Goal: Task Accomplishment & Management: Use online tool/utility

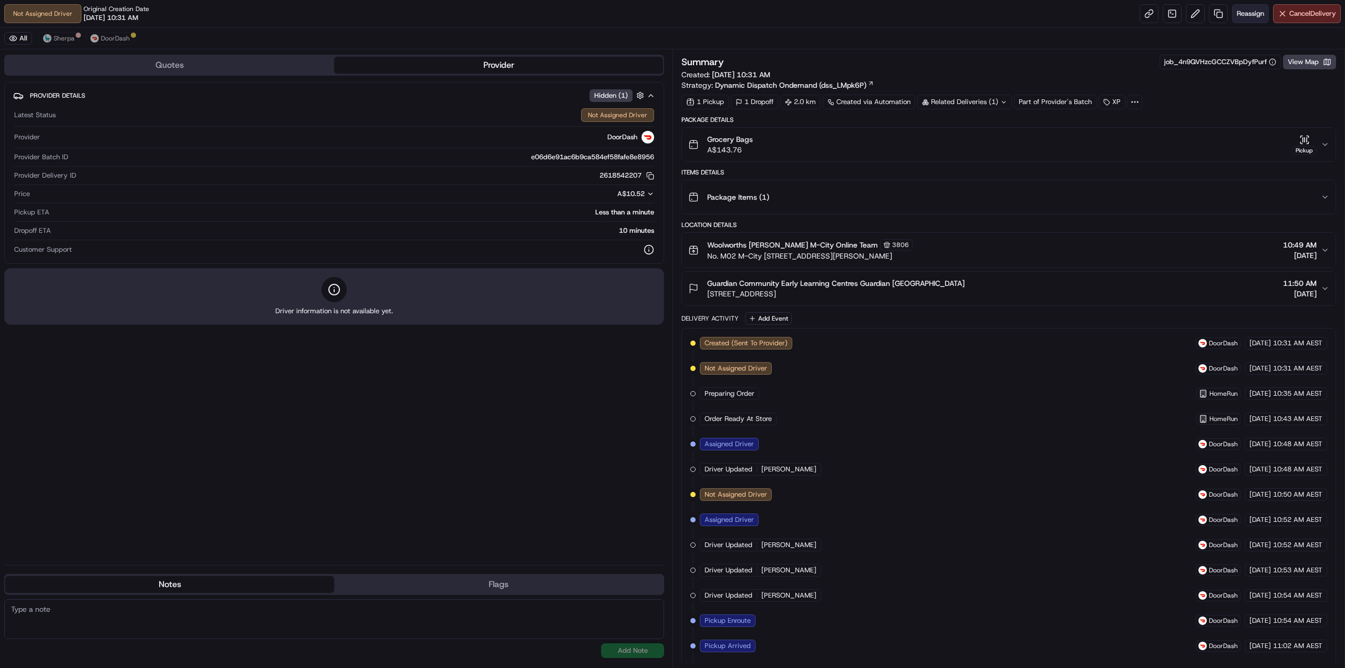
click at [1250, 17] on span "Reassign" at bounding box center [1250, 13] width 27 height 9
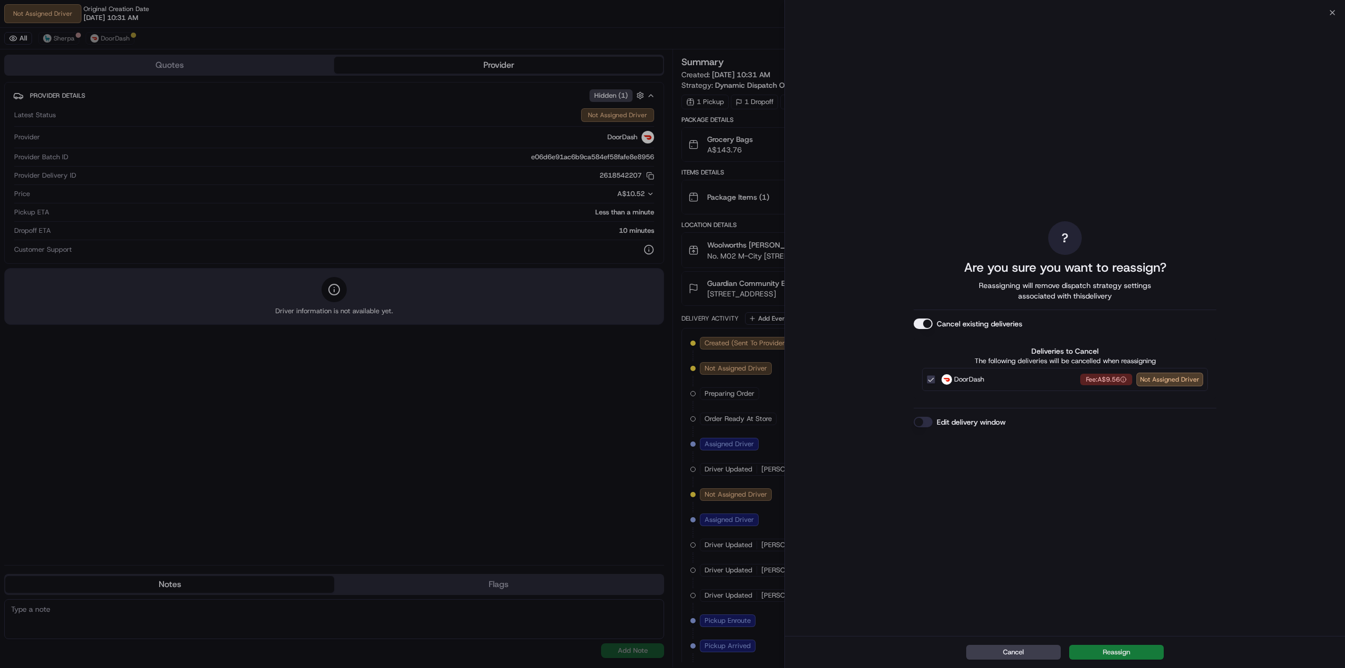
click at [1140, 651] on button "Reassign" at bounding box center [1116, 652] width 95 height 15
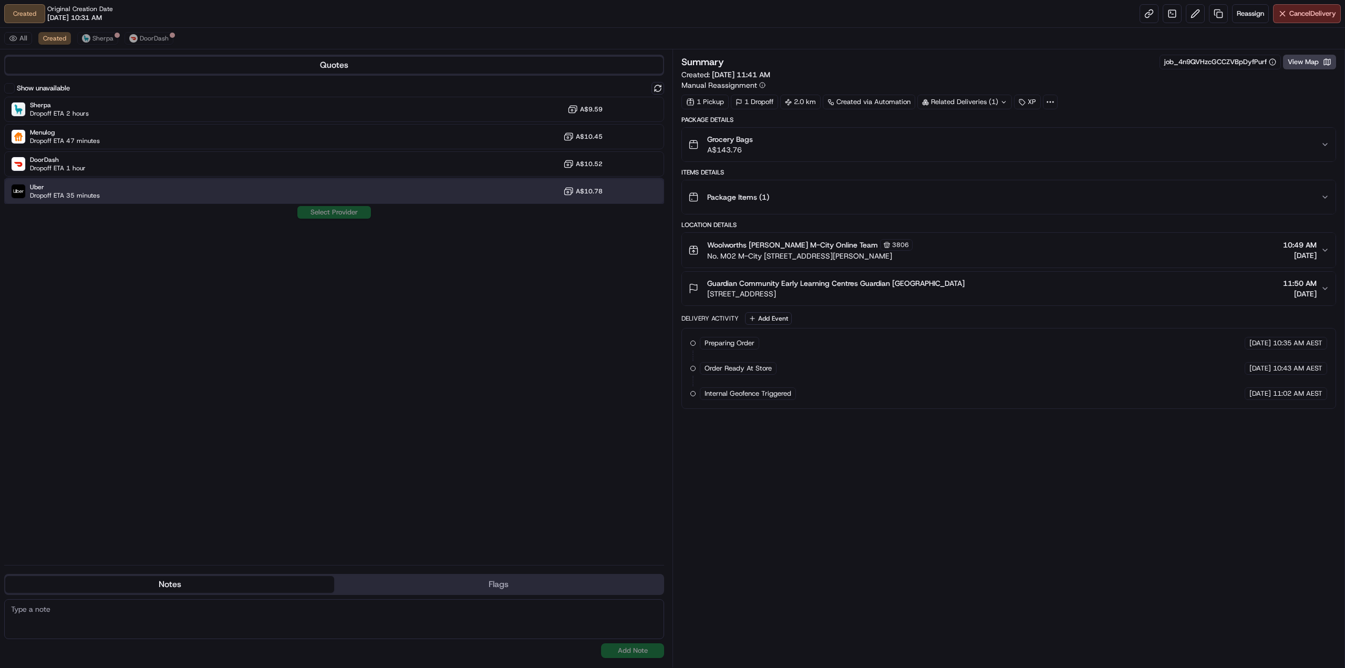
click at [175, 185] on div "Uber Dropoff ETA 35 minutes A$10.78" at bounding box center [334, 191] width 660 height 25
click at [339, 211] on button "Assign Provider" at bounding box center [334, 212] width 75 height 13
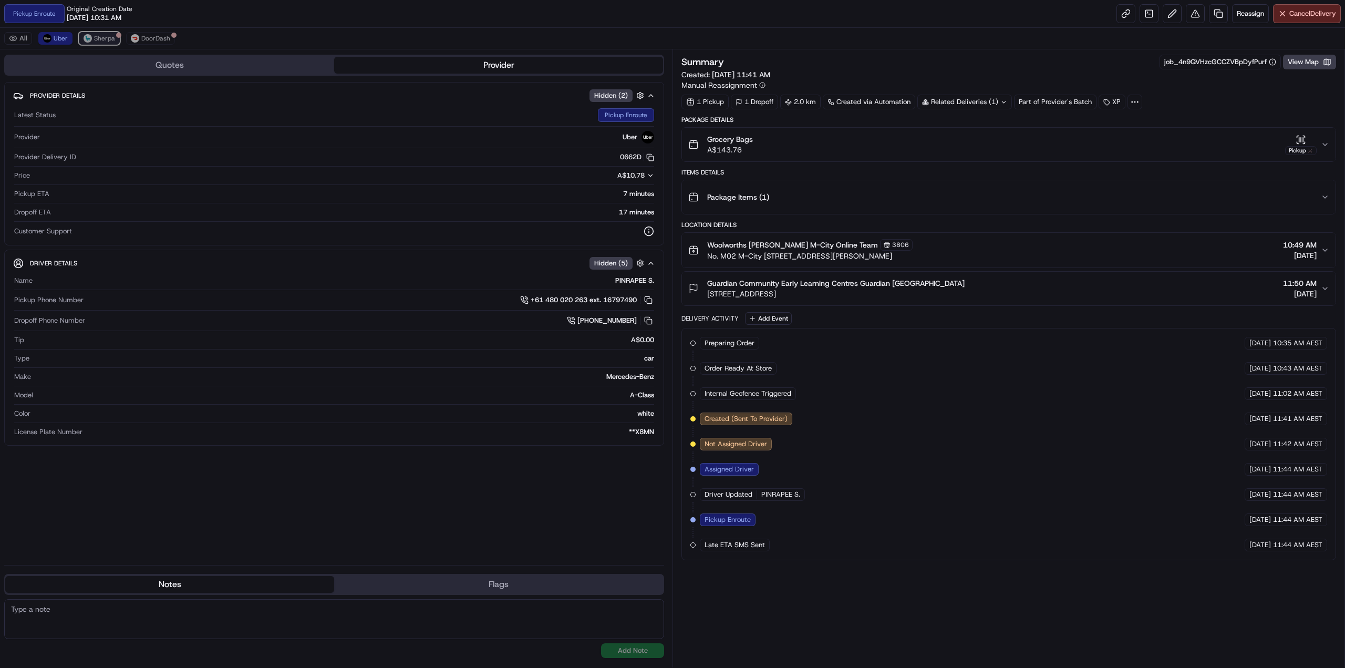
click at [103, 43] on button "Sherpa" at bounding box center [99, 38] width 41 height 13
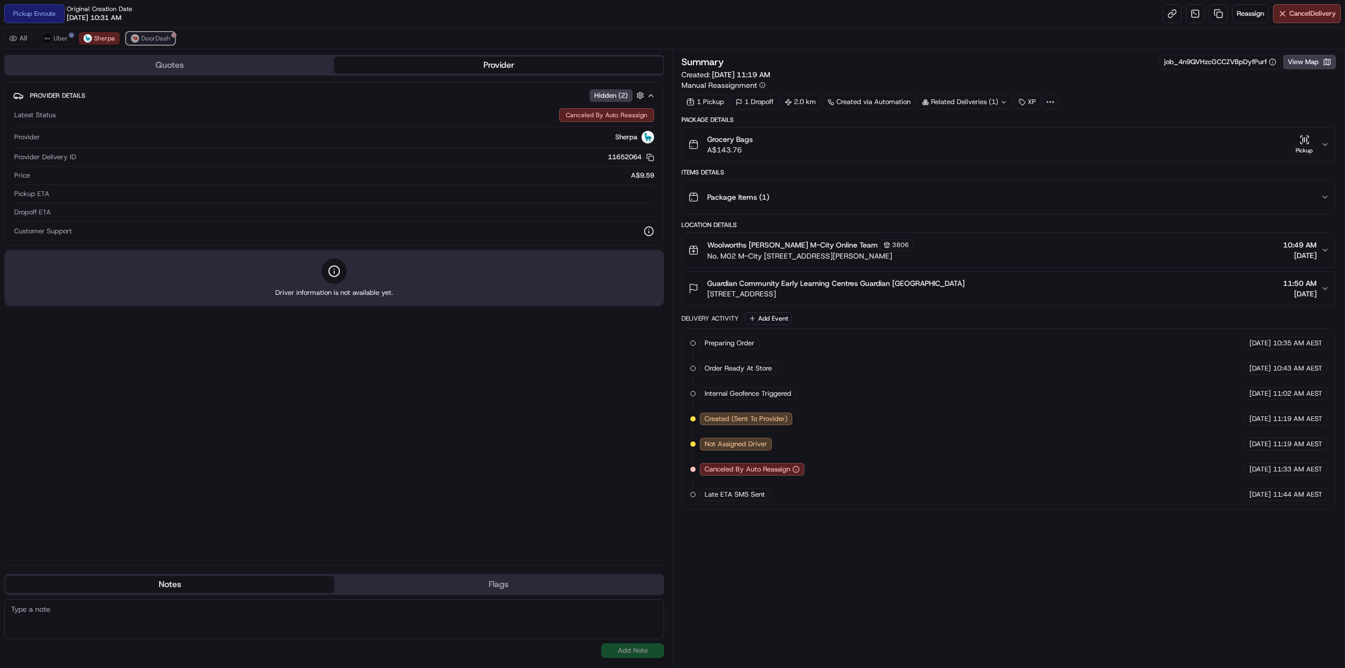
click at [143, 37] on span "DoorDash" at bounding box center [155, 38] width 29 height 8
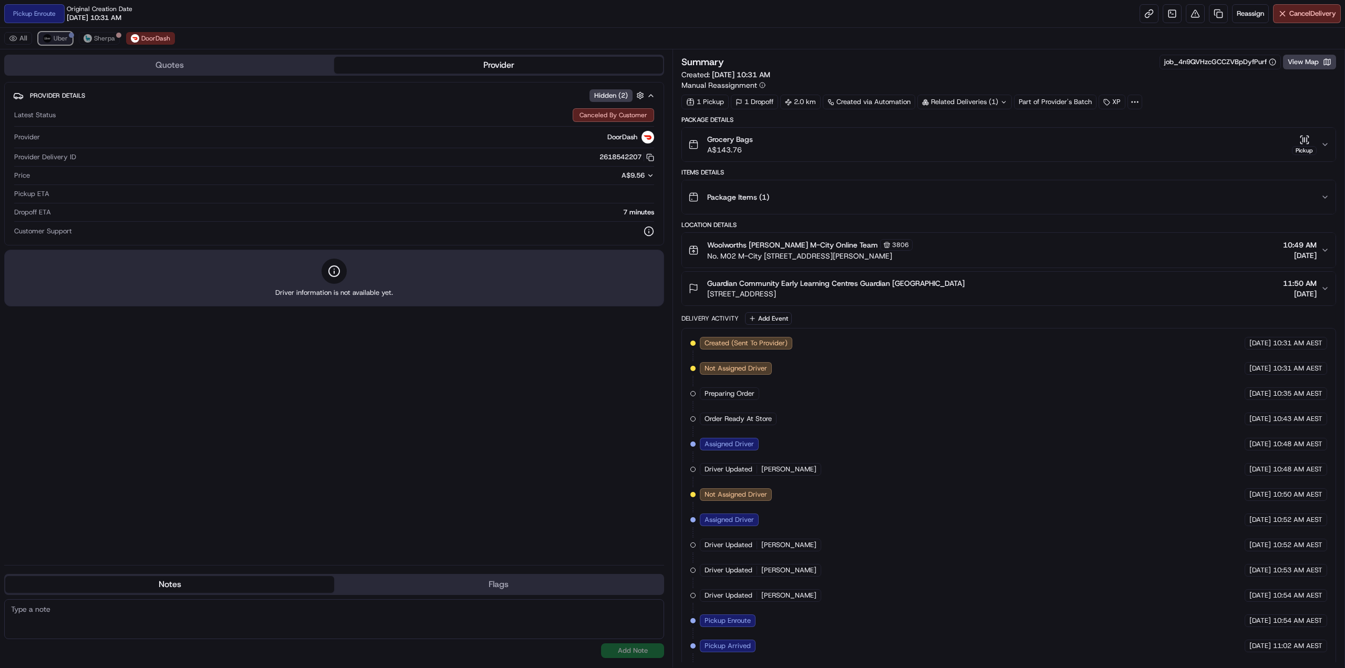
click at [58, 37] on span "Uber" at bounding box center [61, 38] width 14 height 8
